Goal: Task Accomplishment & Management: Manage account settings

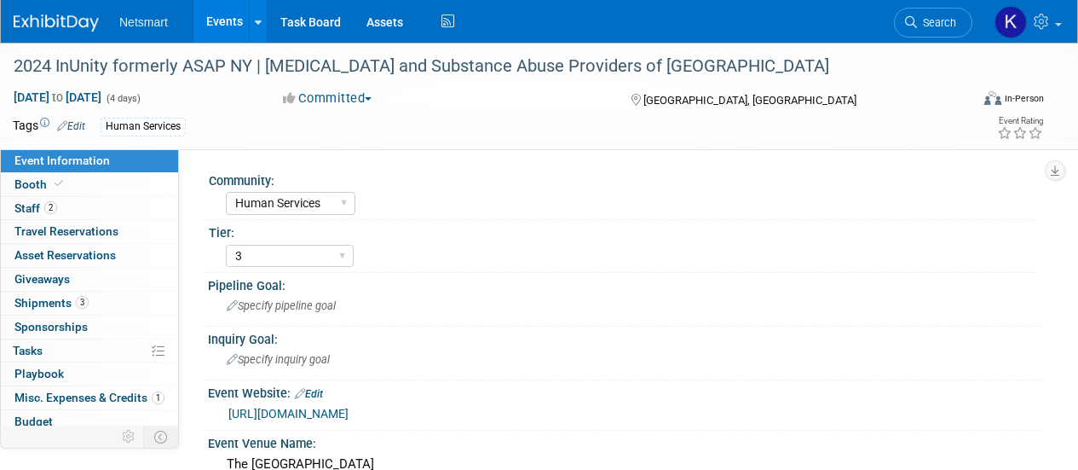
select select "Human Services"
select select "3"
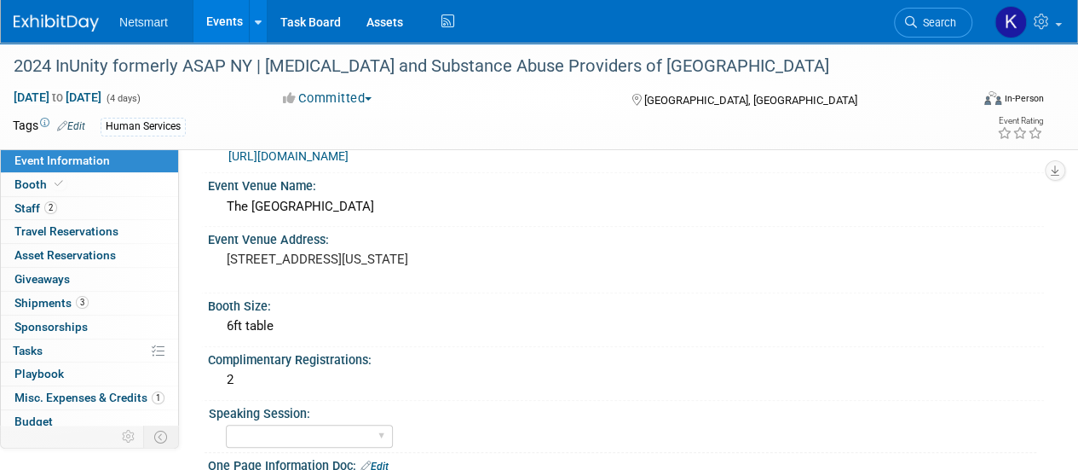
scroll to position [257, 0]
click at [928, 21] on span "Search" at bounding box center [936, 22] width 39 height 13
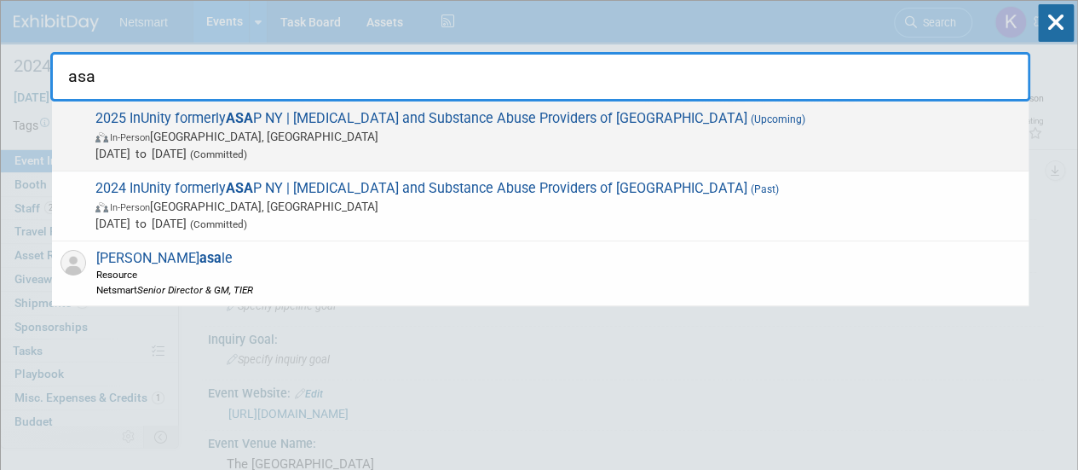
type input "asa"
click at [295, 125] on span "2025 InUnity formerly ASA P NY | [MEDICAL_DATA] and Substance Abuse Providers o…" at bounding box center [555, 136] width 930 height 52
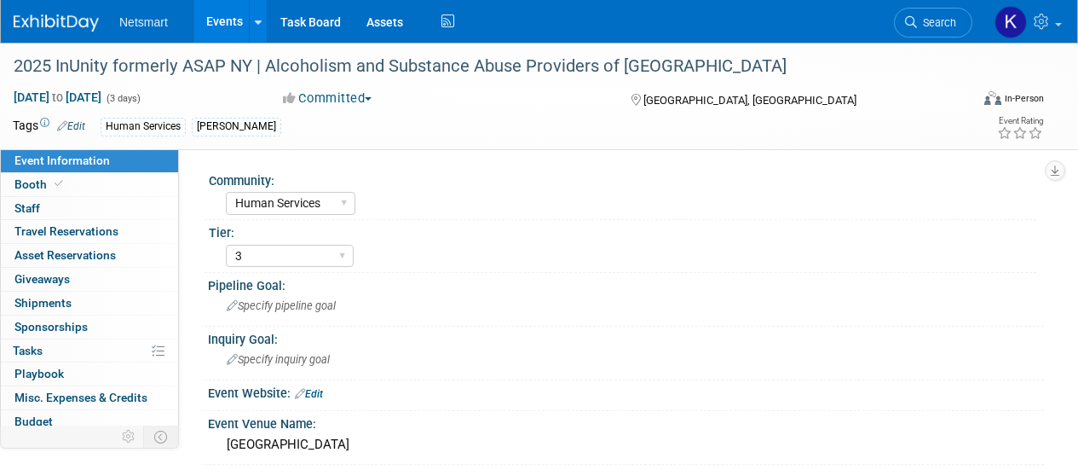
select select "Human Services"
select select "3"
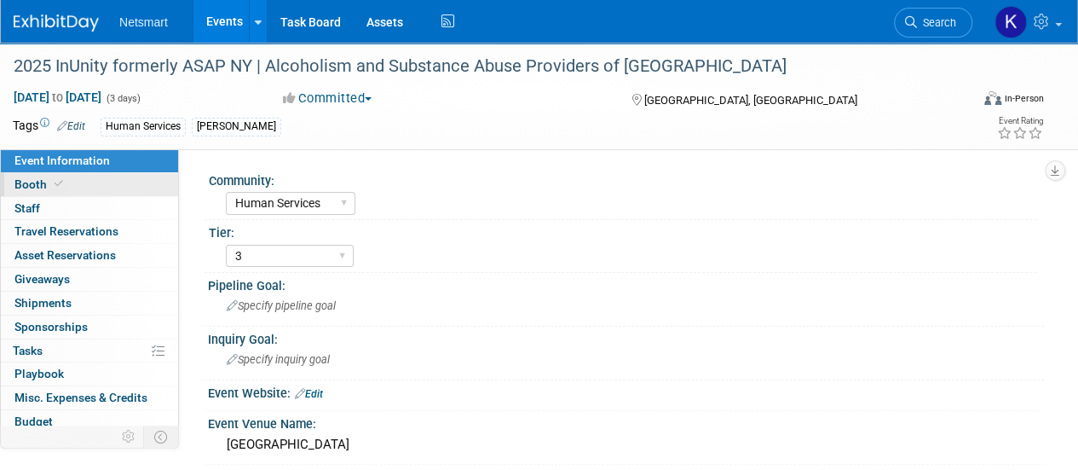
click at [106, 181] on link "Booth" at bounding box center [89, 184] width 177 height 23
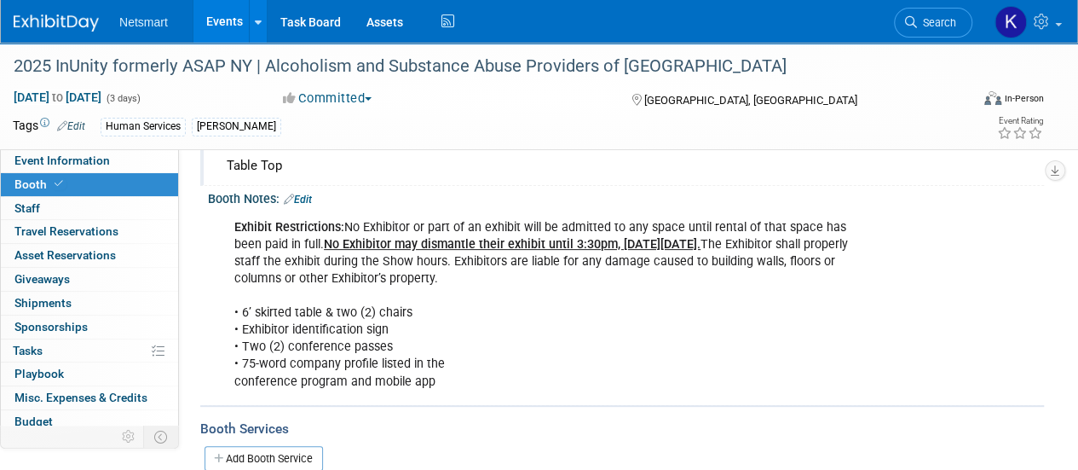
scroll to position [165, 0]
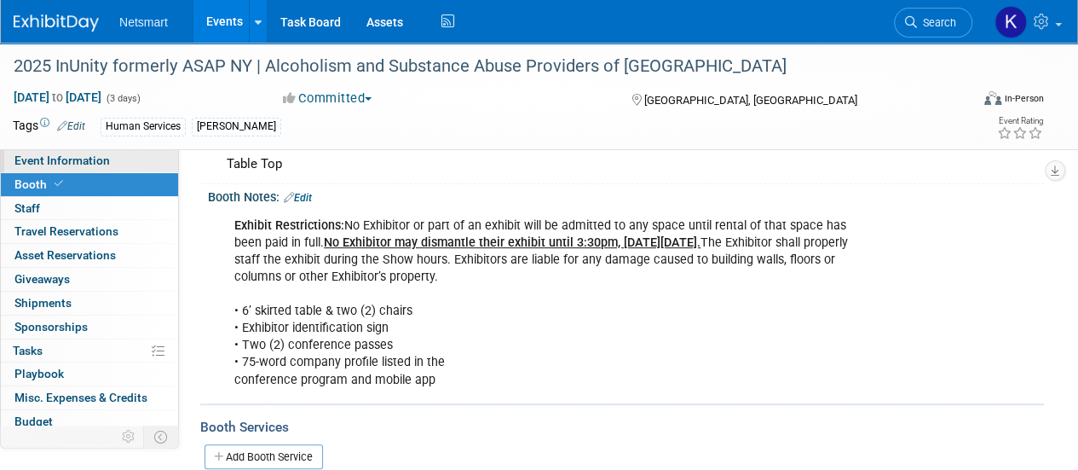
click at [118, 151] on link "Event Information" at bounding box center [89, 160] width 177 height 23
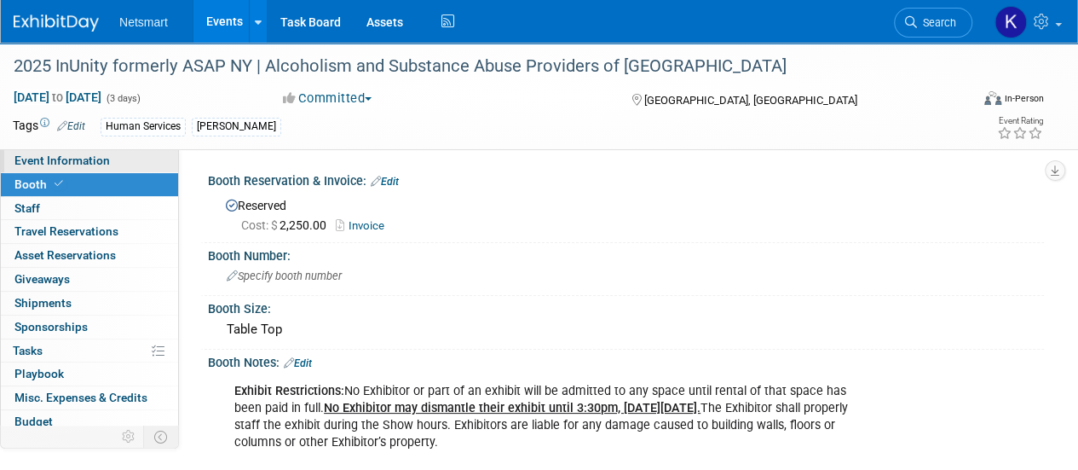
select select "Human Services"
select select "3"
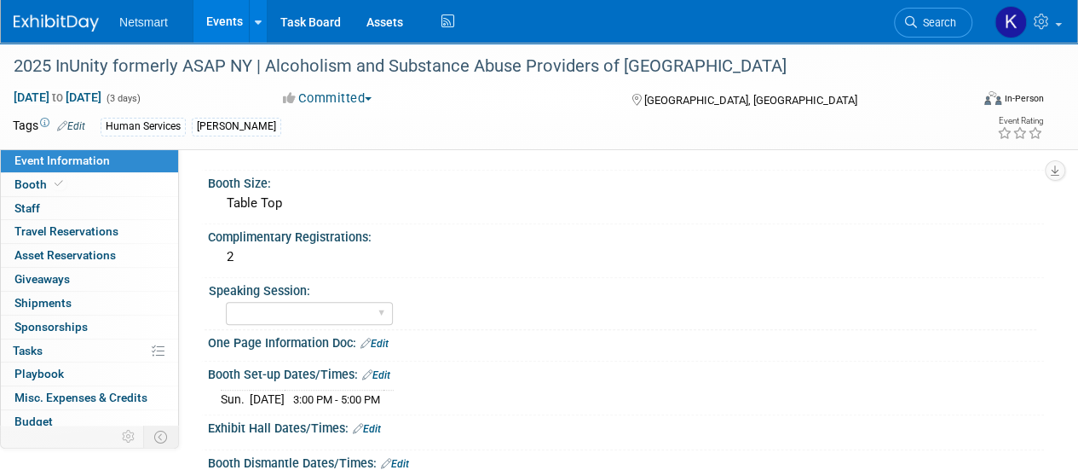
scroll to position [448, 0]
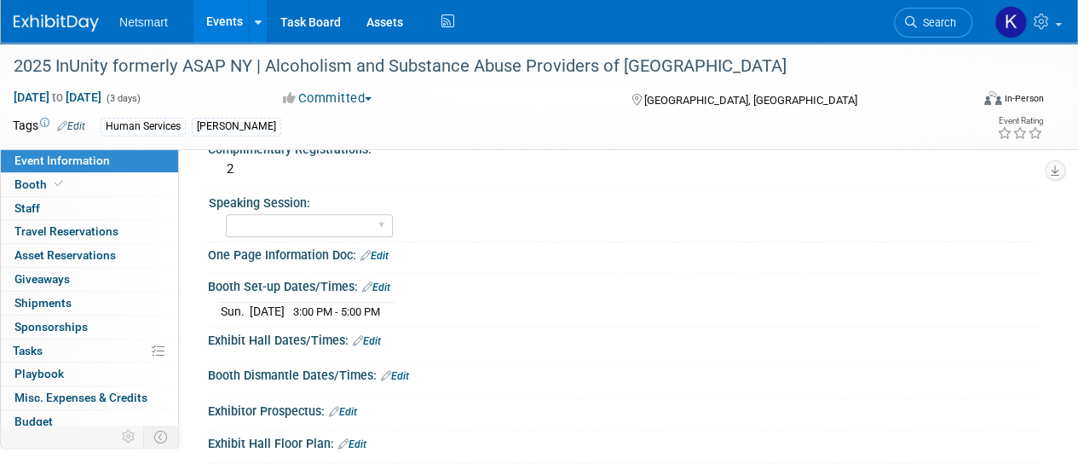
click at [401, 370] on link "Edit" at bounding box center [395, 376] width 28 height 12
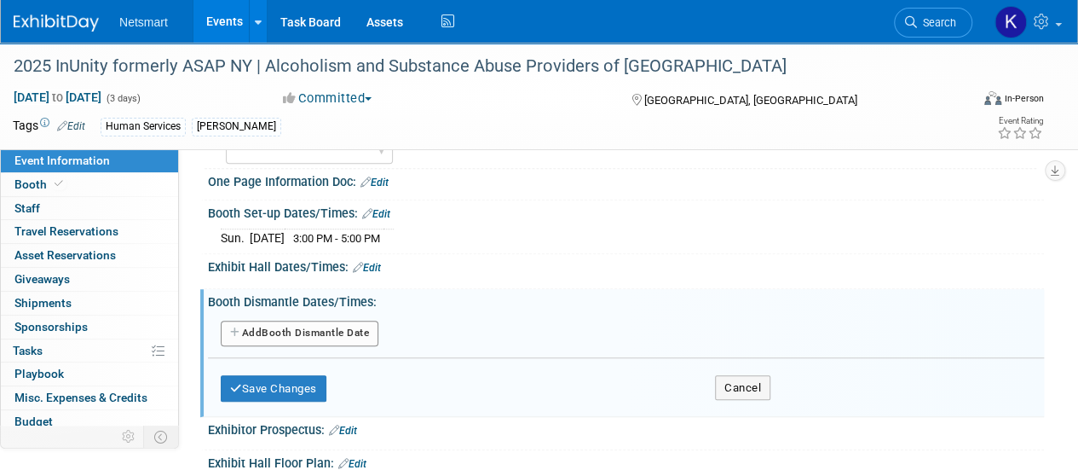
scroll to position [524, 0]
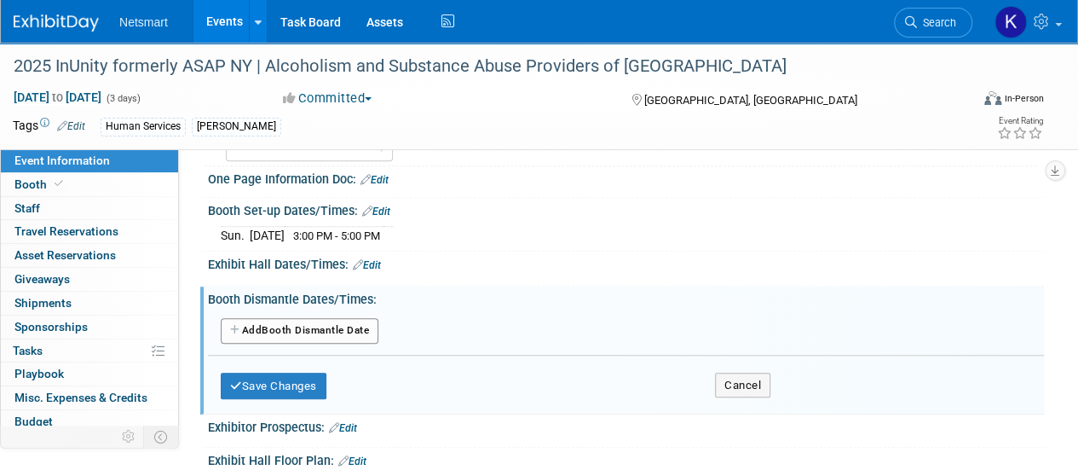
click at [303, 326] on button "Add Another Booth Dismantle Date" at bounding box center [300, 331] width 158 height 26
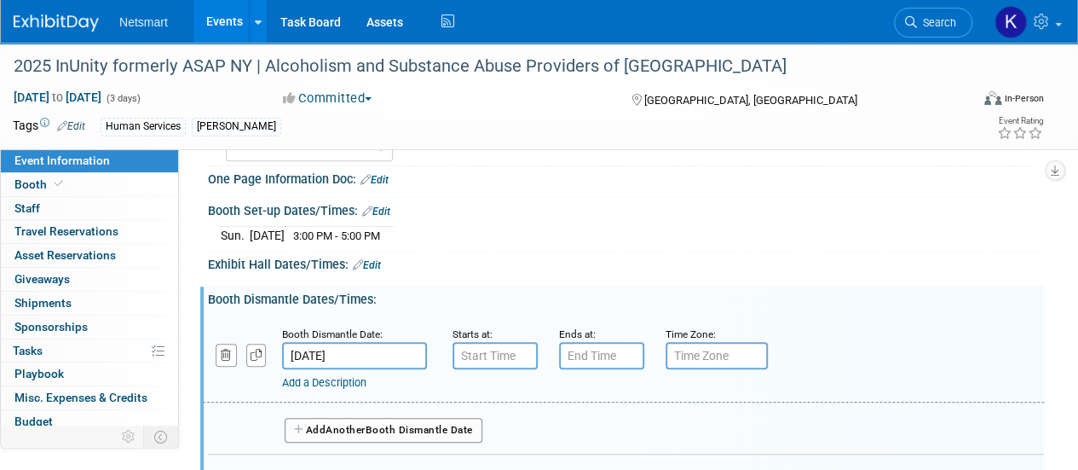
click at [395, 346] on input "Sep 10, 2025" at bounding box center [354, 355] width 145 height 27
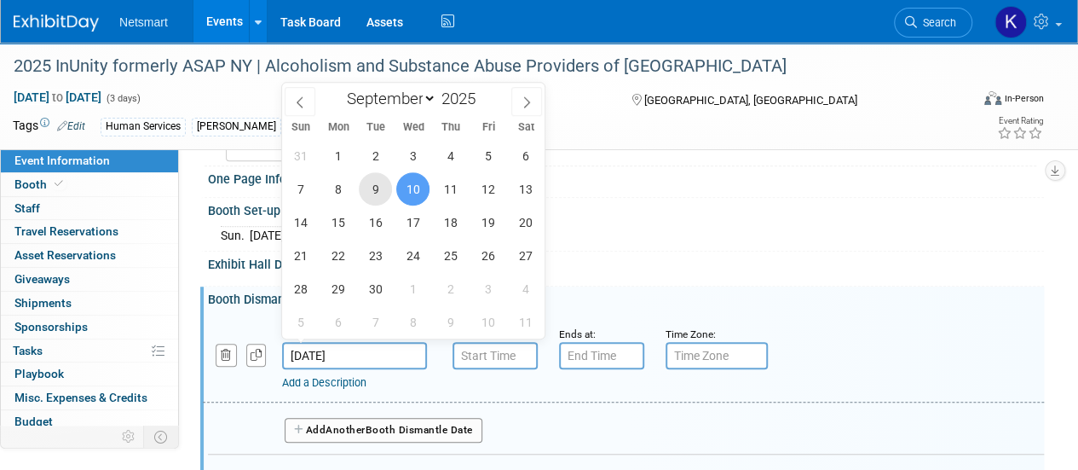
click at [387, 187] on span "9" at bounding box center [375, 188] width 33 height 33
type input "Sep 9, 2025"
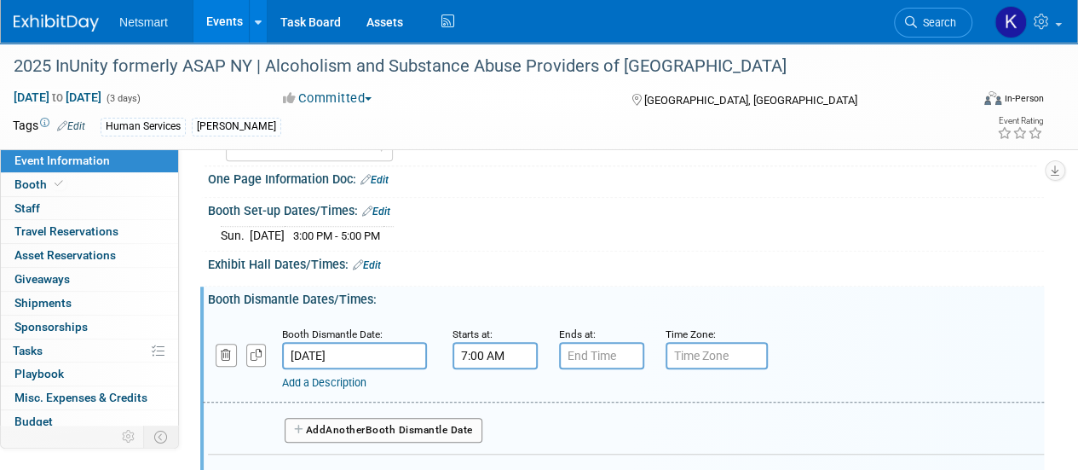
click at [501, 355] on input "7:00 AM" at bounding box center [494, 355] width 85 height 27
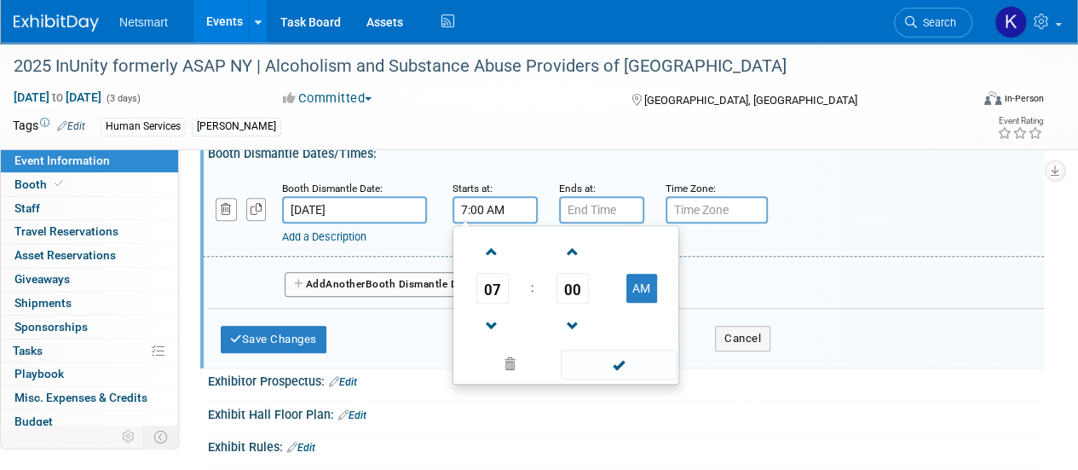
scroll to position [672, 0]
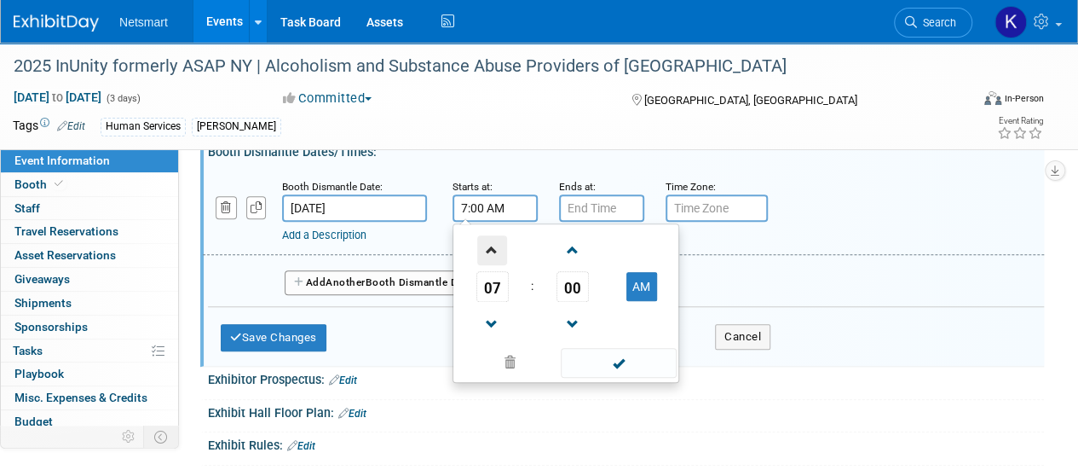
click at [497, 257] on span at bounding box center [492, 250] width 30 height 30
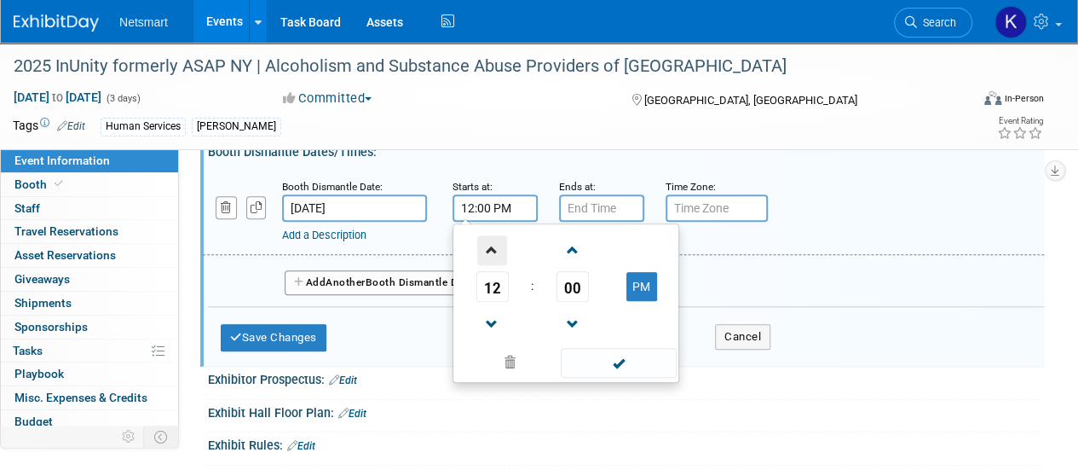
click at [497, 257] on span at bounding box center [492, 250] width 30 height 30
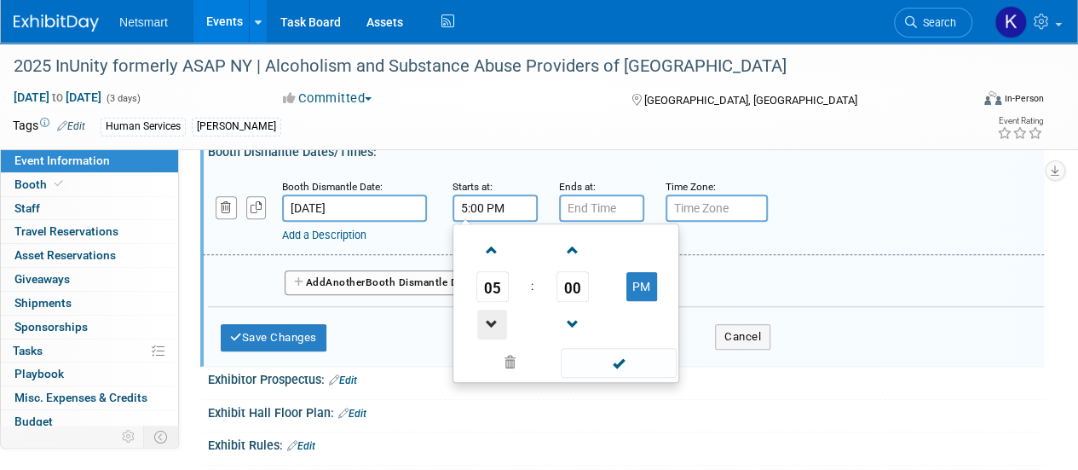
click at [506, 323] on span at bounding box center [492, 324] width 30 height 30
click at [576, 247] on span at bounding box center [572, 250] width 30 height 30
click at [575, 285] on span "01" at bounding box center [572, 286] width 32 height 31
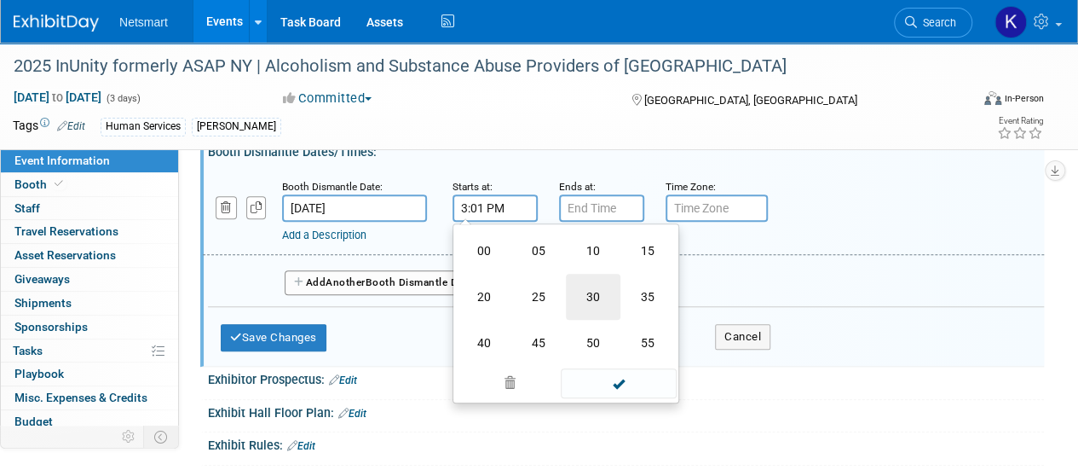
click at [593, 286] on td "30" at bounding box center [593, 297] width 55 height 46
type input "3:30 PM"
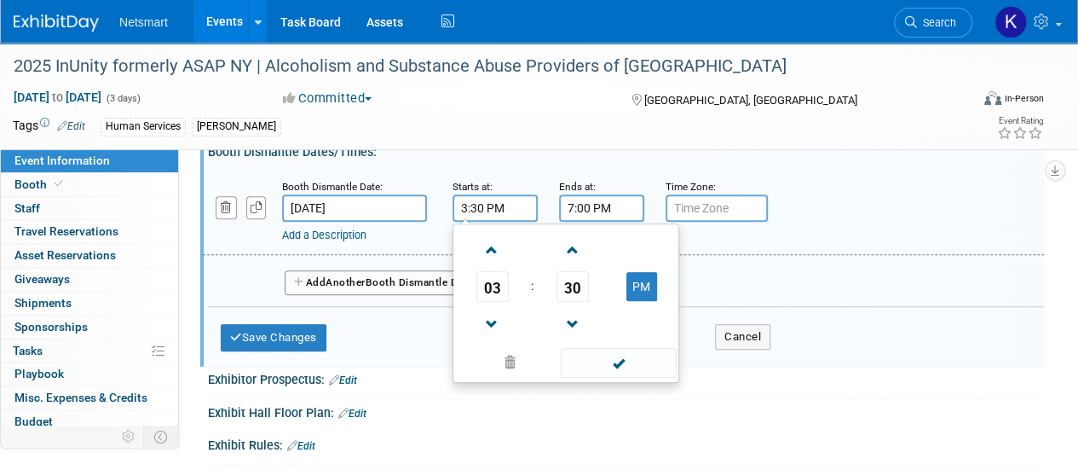
click at [609, 205] on input "7:00 PM" at bounding box center [601, 207] width 85 height 27
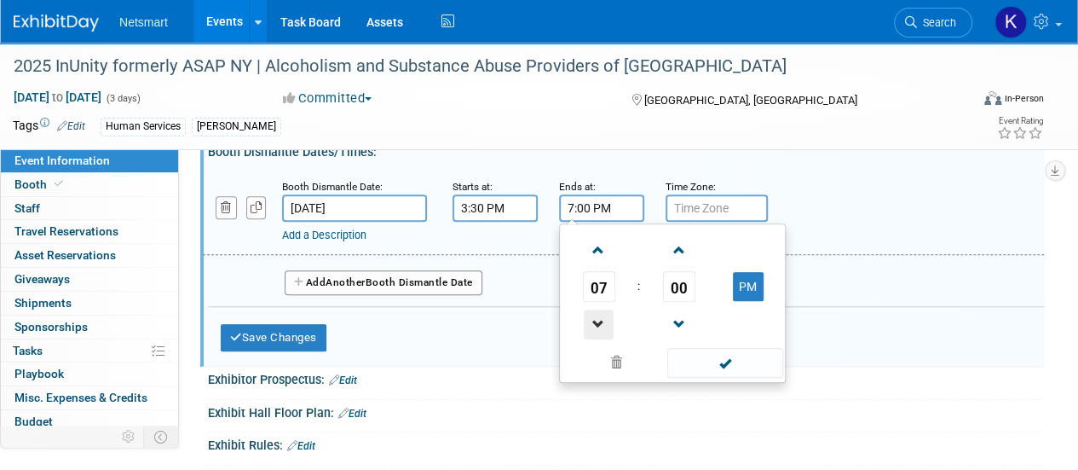
click at [599, 309] on span at bounding box center [599, 324] width 30 height 30
type input "4:00 PM"
click at [709, 357] on span at bounding box center [724, 363] width 115 height 30
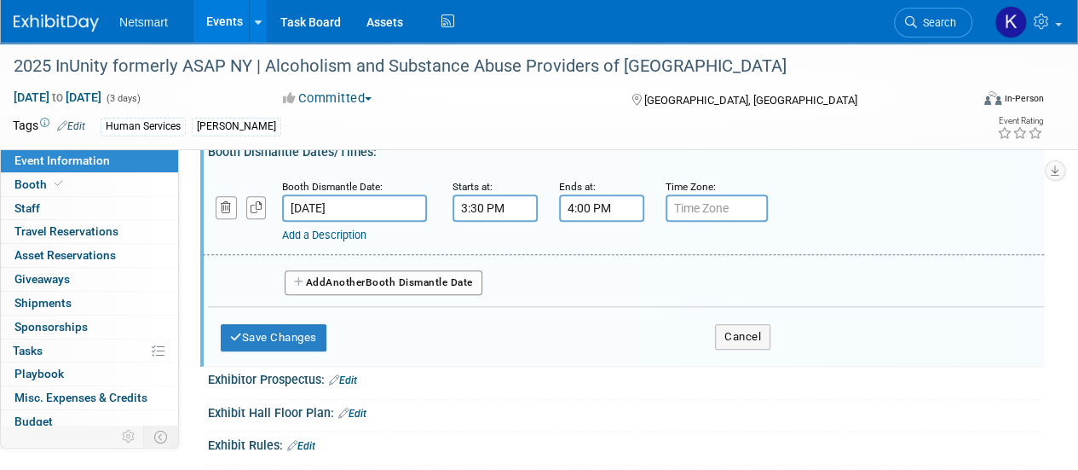
scroll to position [692, 0]
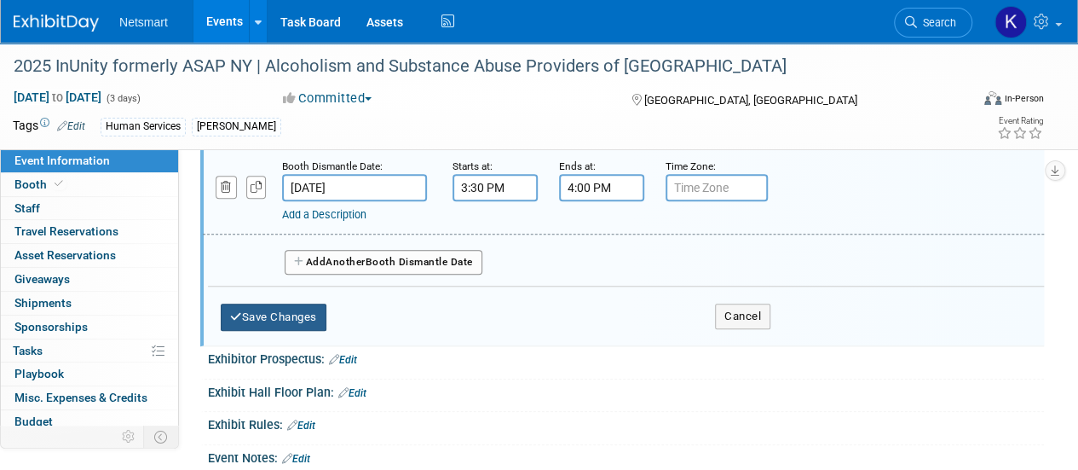
click at [235, 324] on button "Save Changes" at bounding box center [274, 316] width 106 height 27
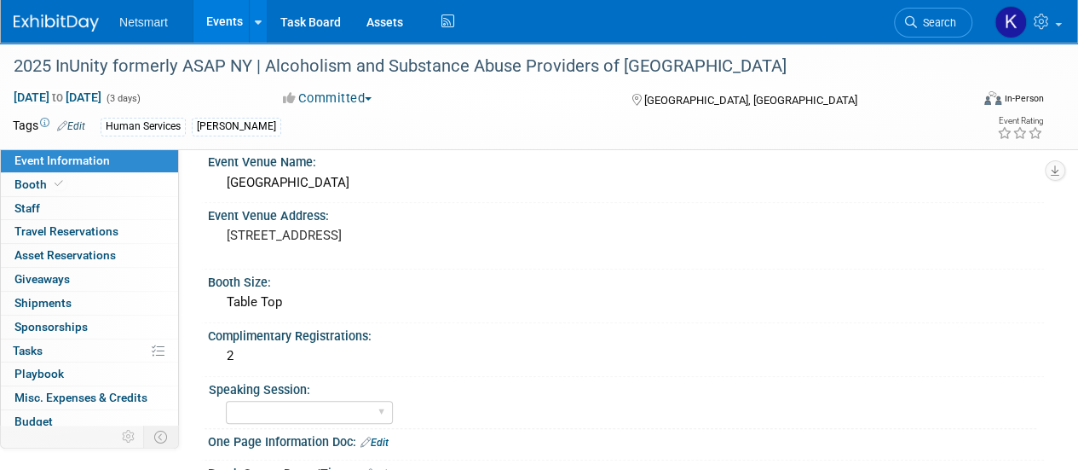
scroll to position [401, 0]
